Goal: Entertainment & Leisure: Consume media (video, audio)

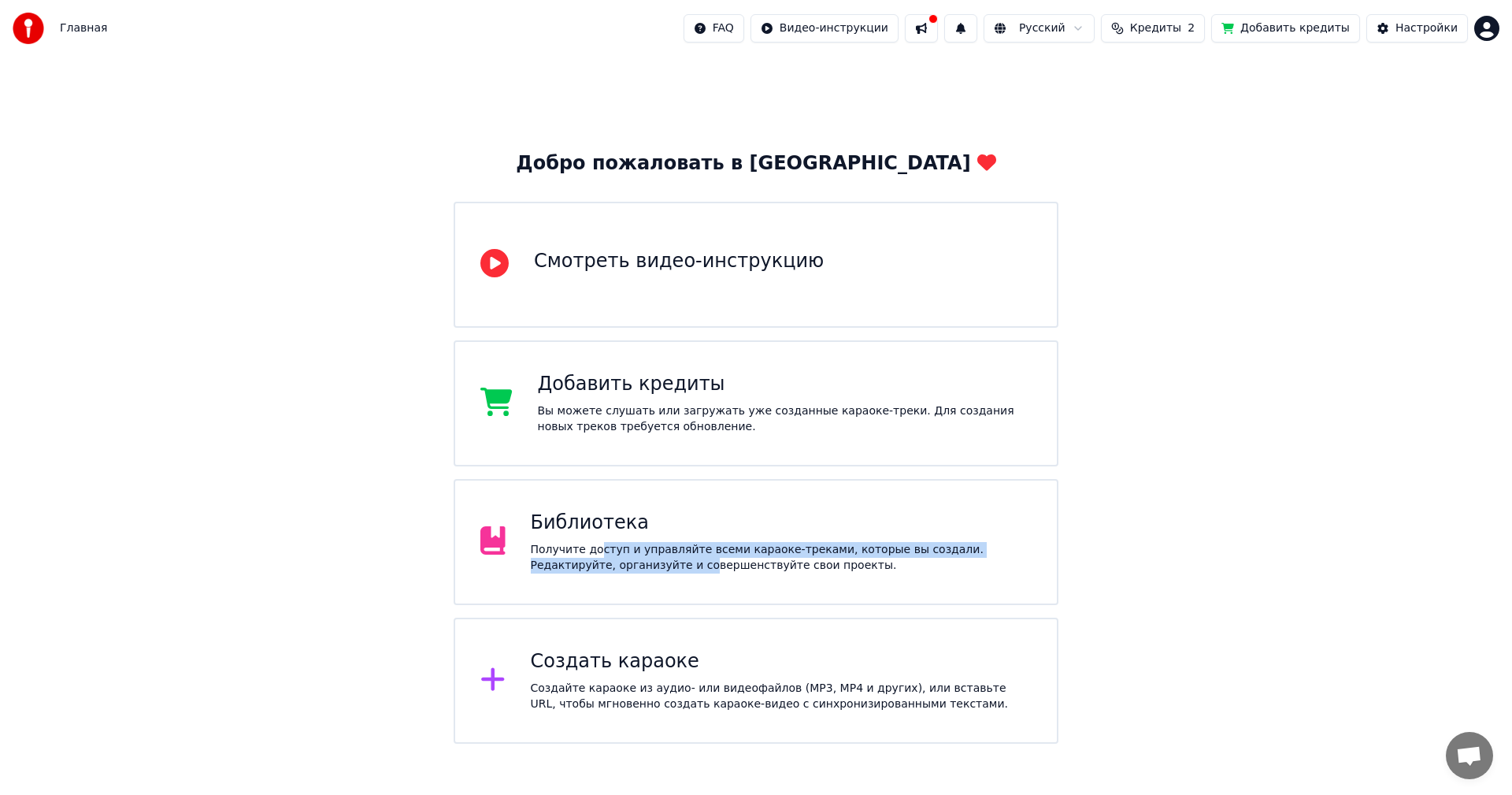
drag, startPoint x: 596, startPoint y: 543, endPoint x: 616, endPoint y: 609, distance: 69.0
click at [616, 609] on div "Добро пожаловать в Youka Смотреть видео-инструкцию Добавить кредиты Вы можете с…" at bounding box center [755, 448] width 605 height 593
click at [1228, 405] on div "Добро пожаловать в Youka Смотреть видео-инструкцию Добавить кредиты Вы можете с…" at bounding box center [756, 400] width 1512 height 688
click at [734, 529] on div "Библиотека" at bounding box center [782, 522] width 502 height 25
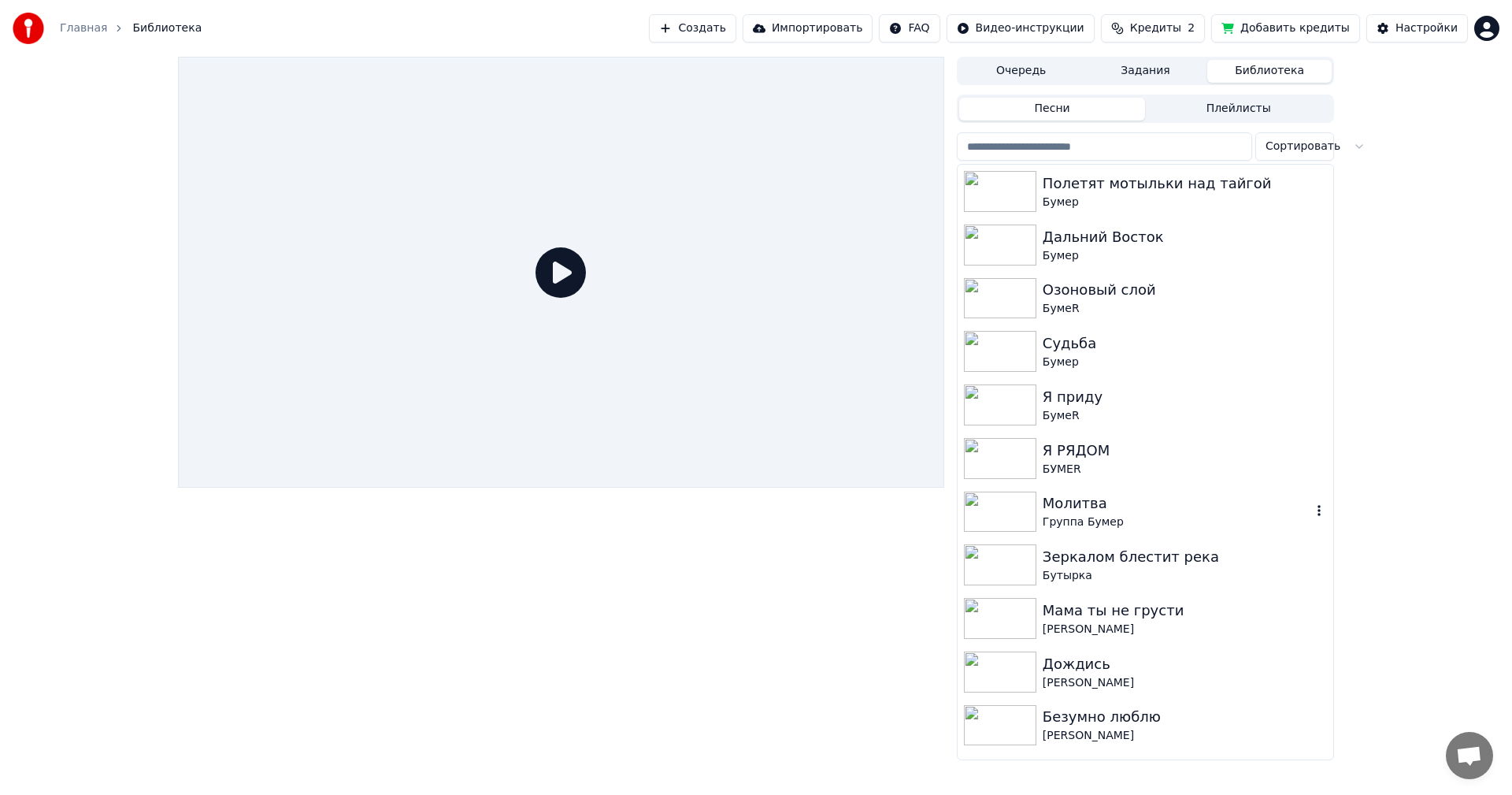
click at [997, 507] on img at bounding box center [1000, 512] width 72 height 41
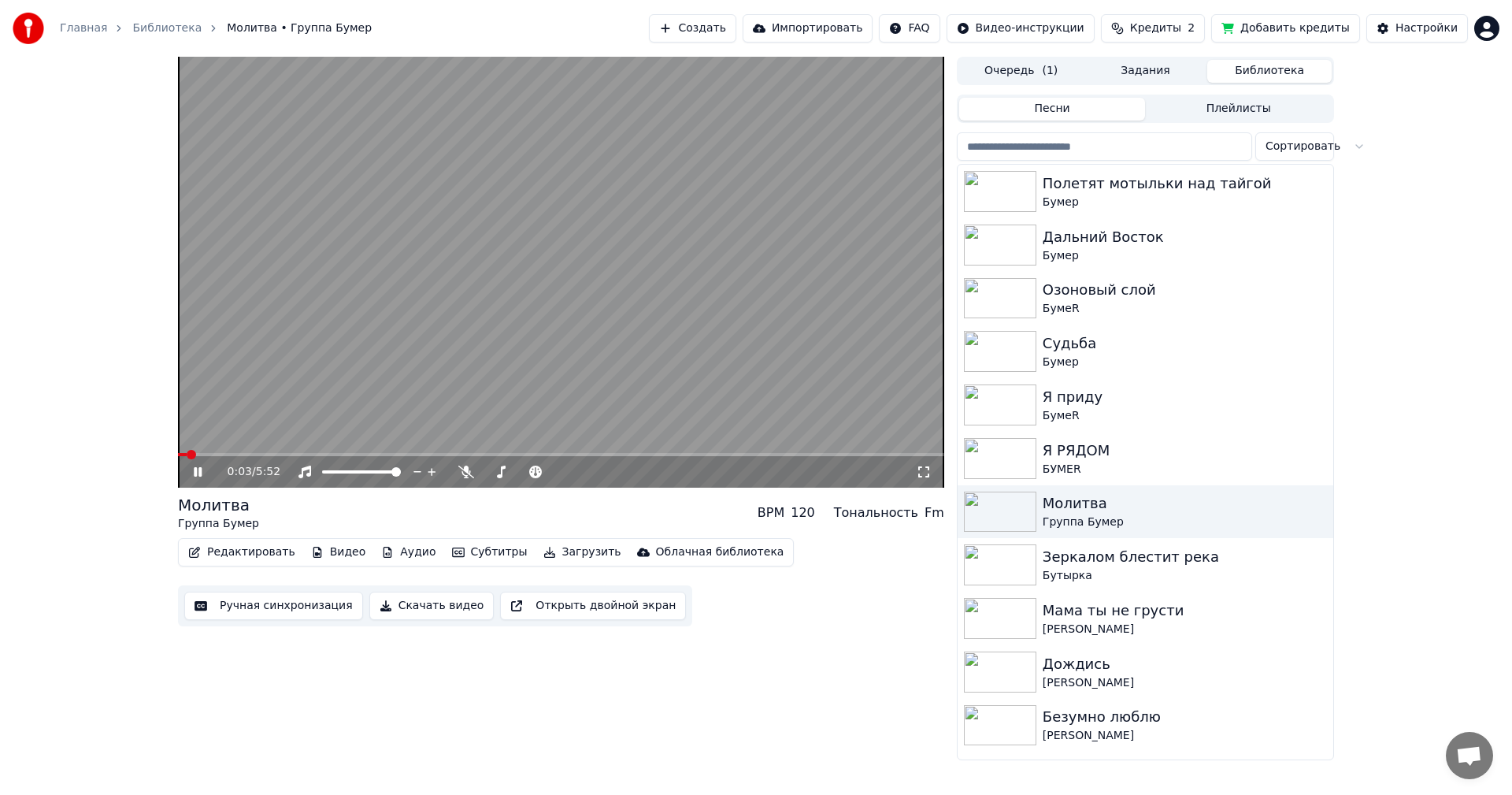
click at [922, 472] on icon at bounding box center [923, 472] width 16 height 13
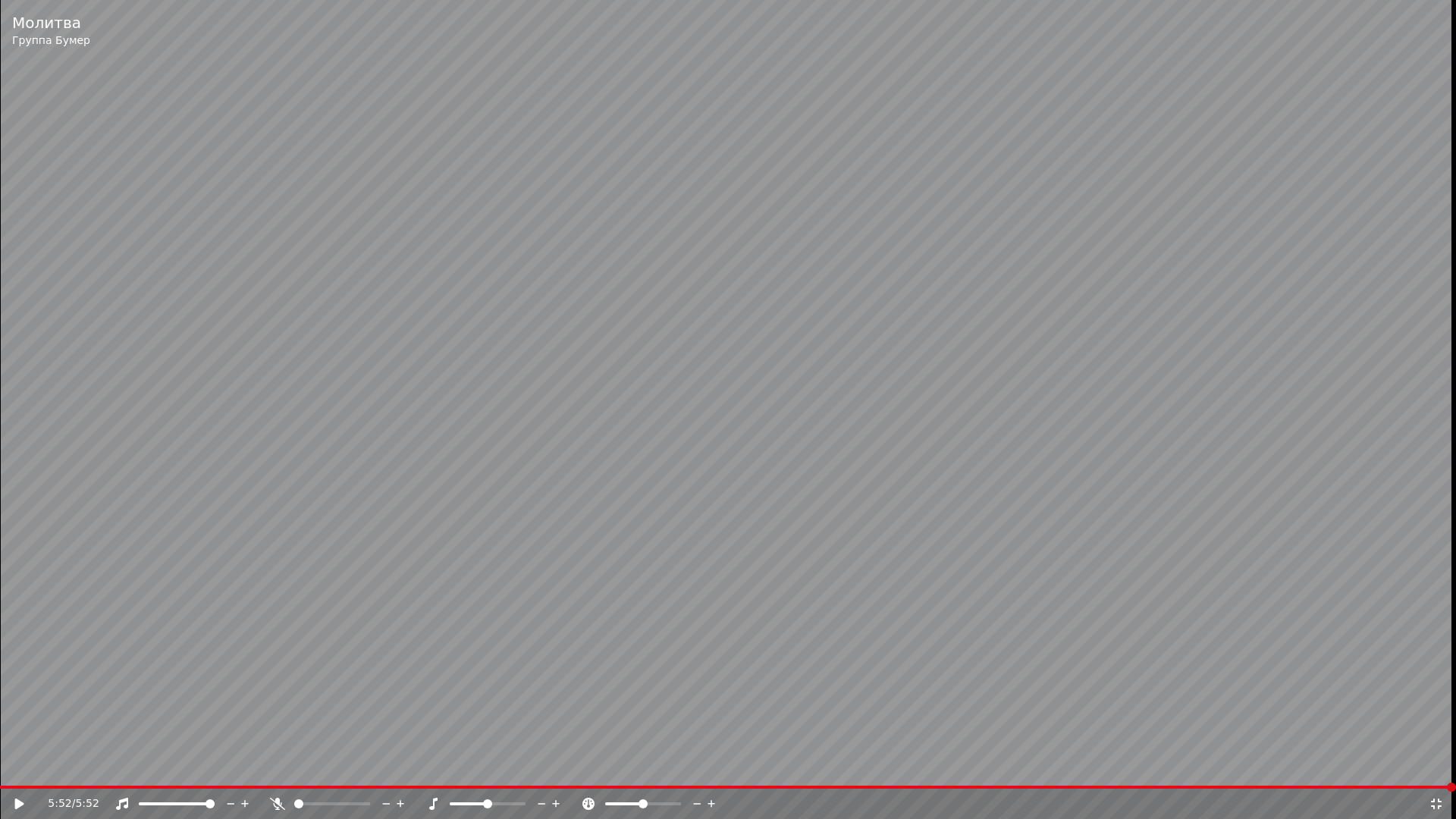
click at [1437, 764] on icon at bounding box center [1436, 804] width 15 height 12
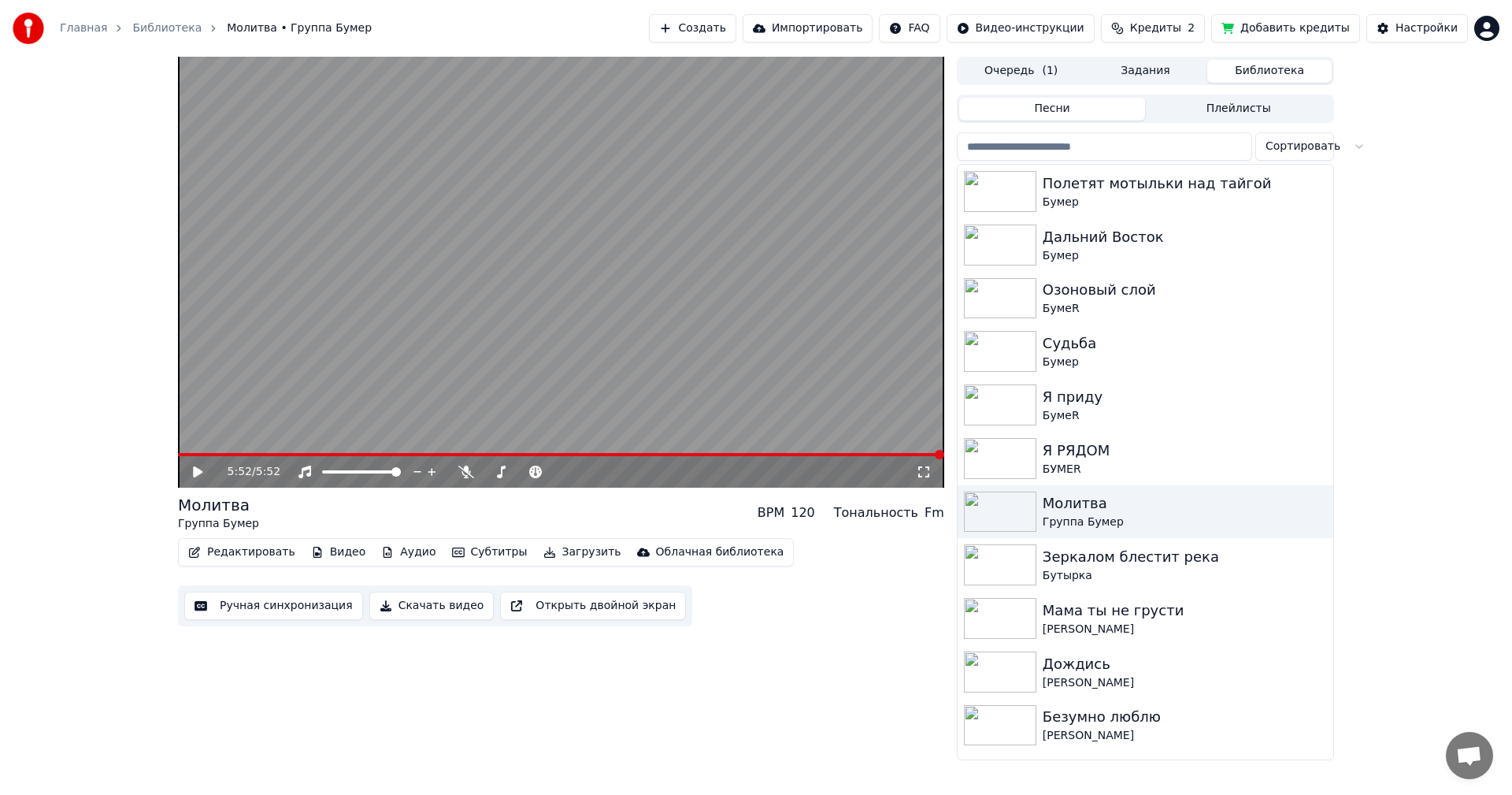
click at [850, 411] on video at bounding box center [561, 273] width 766 height 431
click at [619, 252] on video at bounding box center [561, 273] width 766 height 431
click at [189, 451] on span at bounding box center [194, 454] width 9 height 9
click at [1003, 452] on img at bounding box center [1000, 458] width 72 height 41
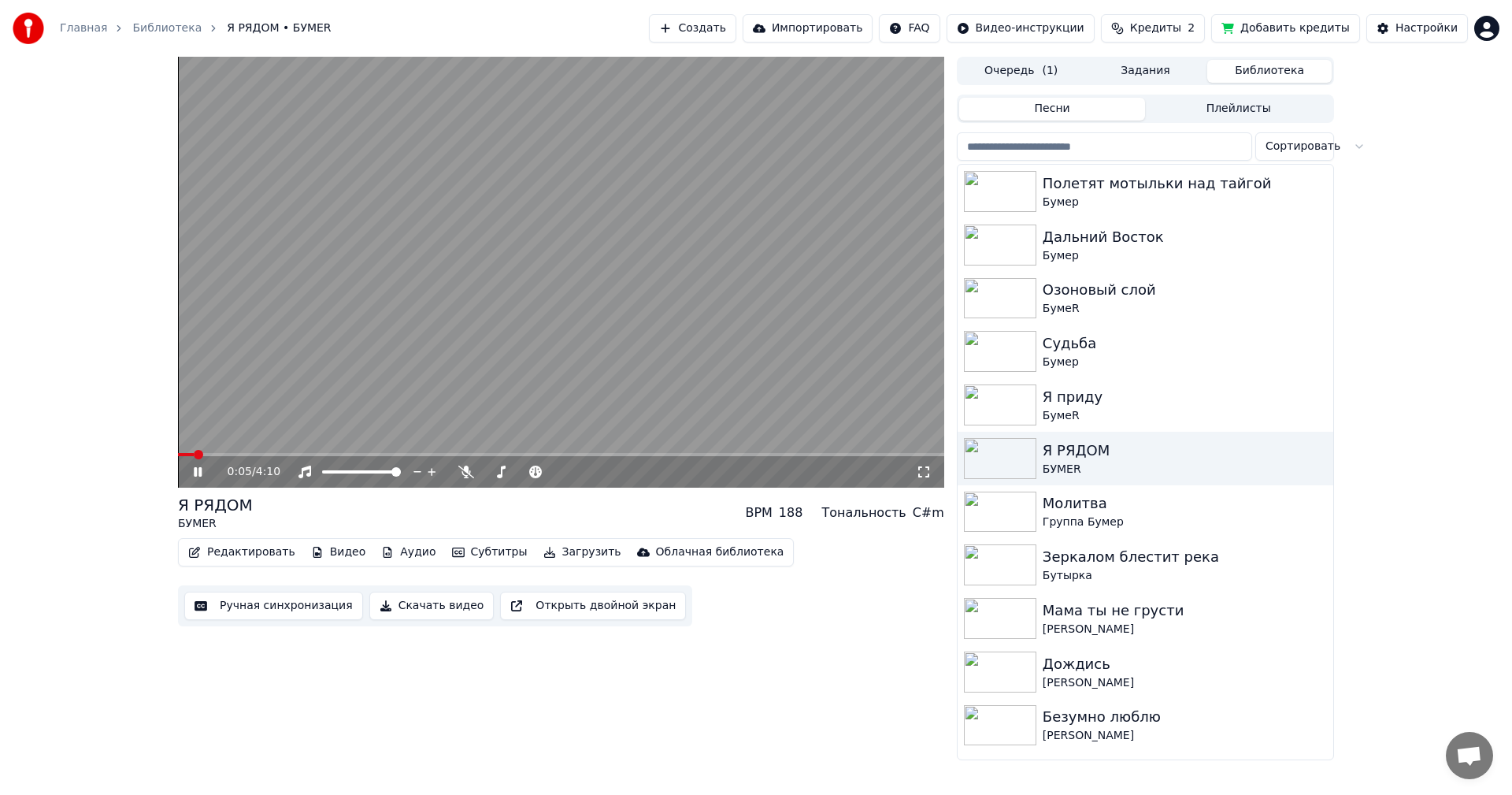
click at [622, 205] on video at bounding box center [561, 273] width 766 height 431
click at [178, 456] on span at bounding box center [183, 454] width 9 height 9
drag, startPoint x: 921, startPoint y: 474, endPoint x: 920, endPoint y: 492, distance: 18.0
click at [920, 474] on icon at bounding box center [923, 472] width 16 height 13
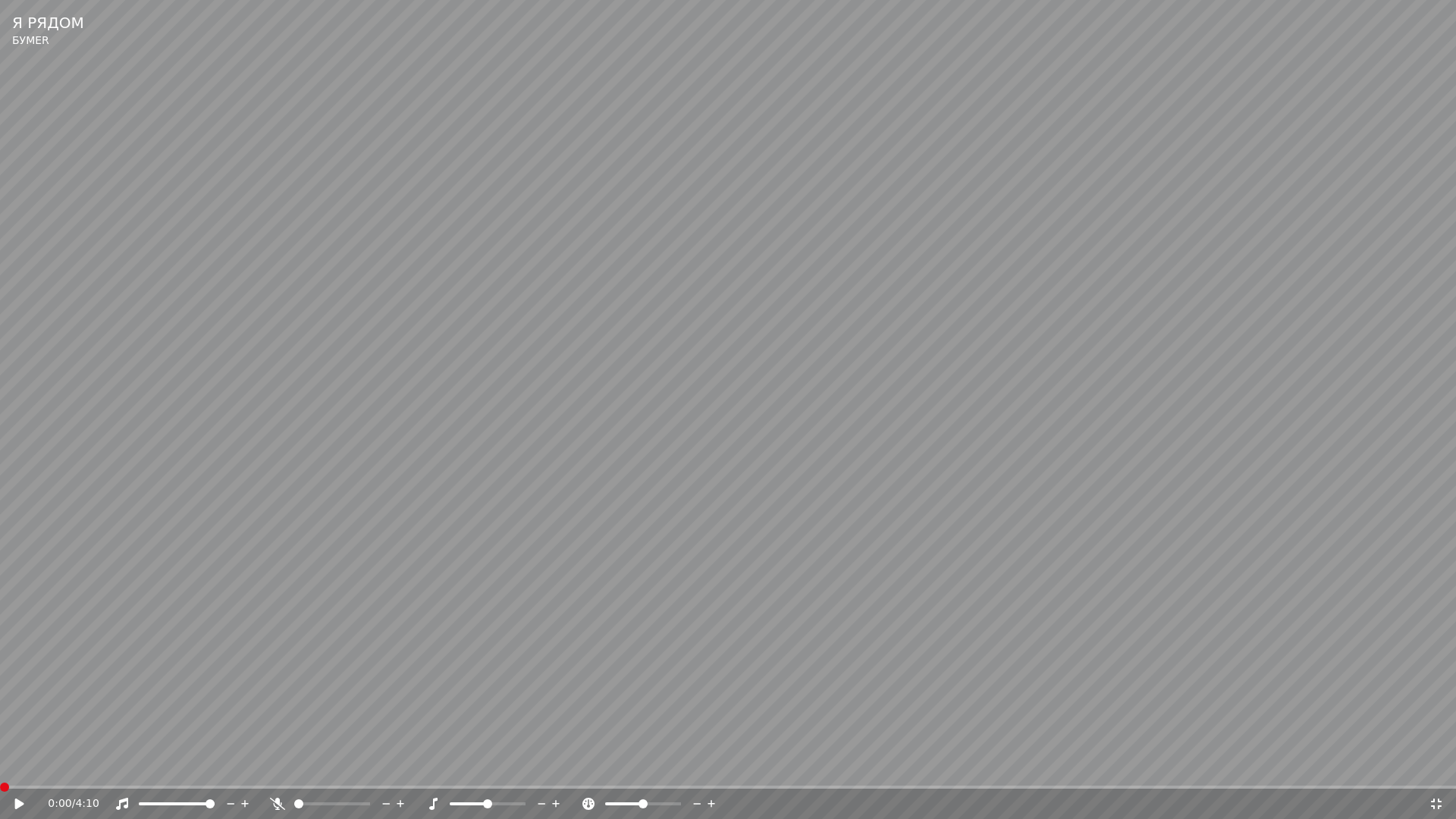
click at [831, 388] on video at bounding box center [728, 409] width 1456 height 819
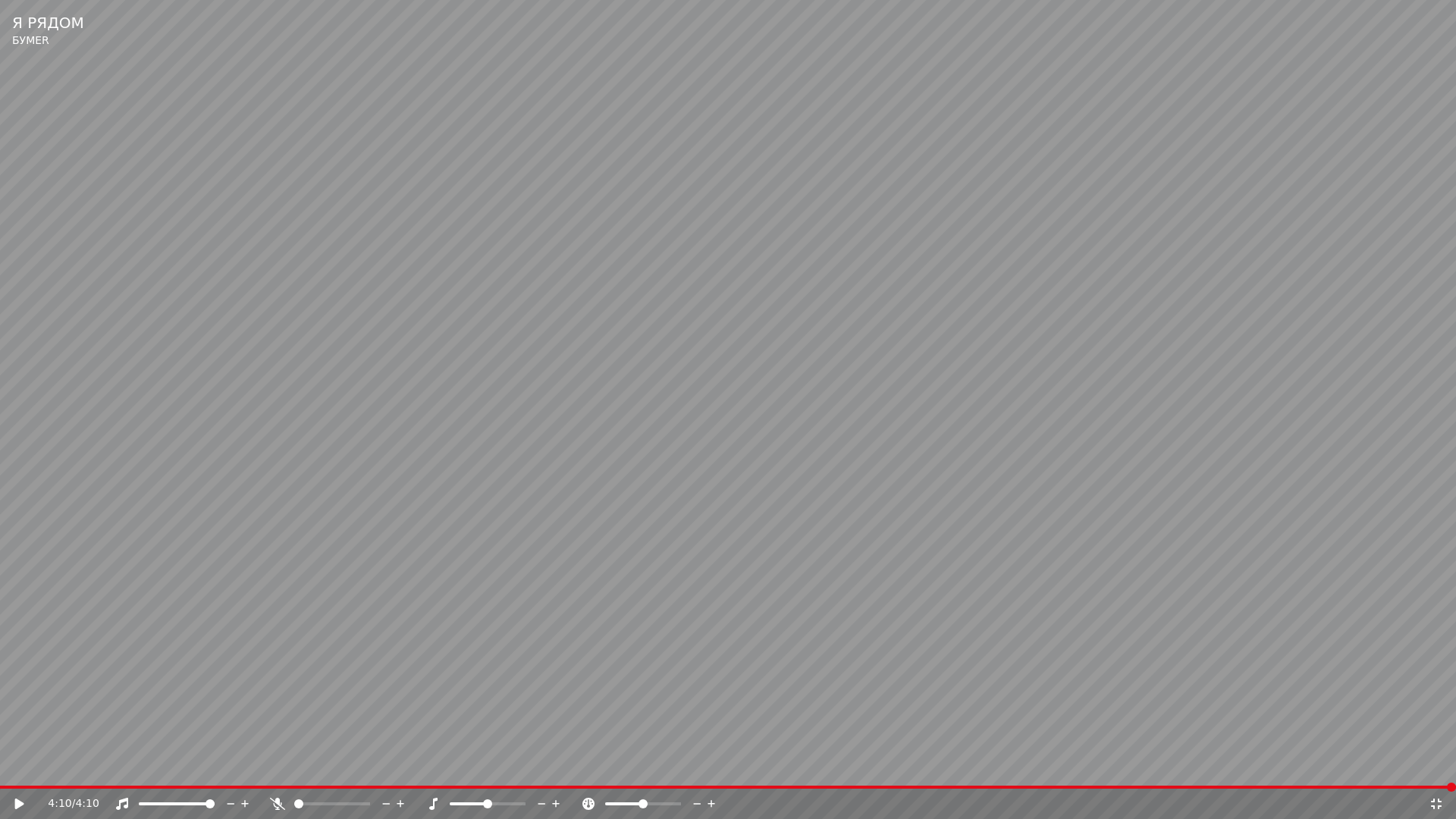
click at [1439, 764] on icon at bounding box center [1437, 804] width 11 height 11
